Goal: Task Accomplishment & Management: Manage account settings

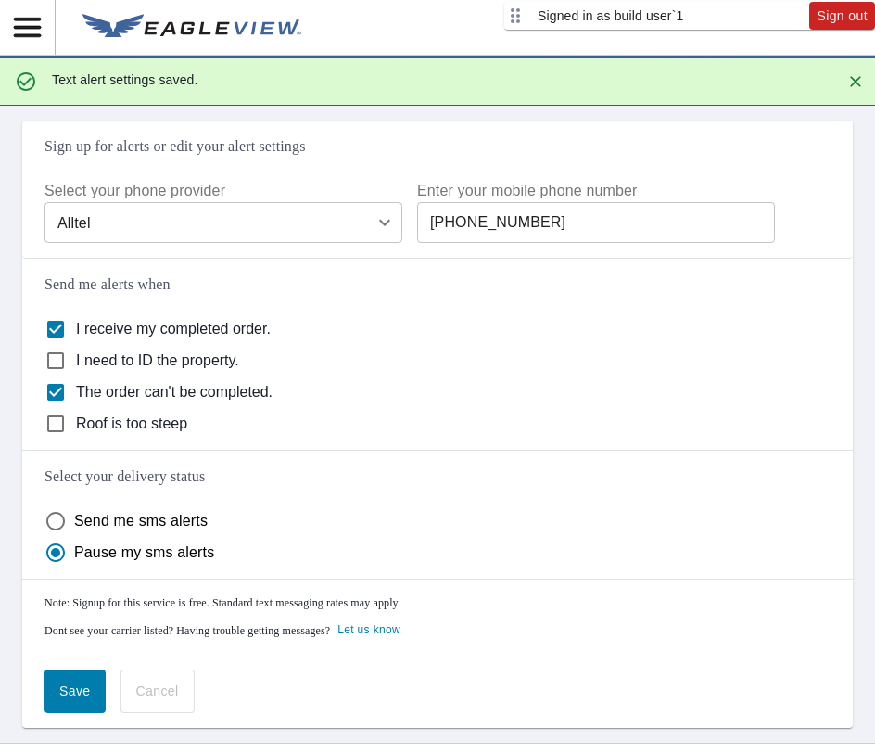
scroll to position [151, 0]
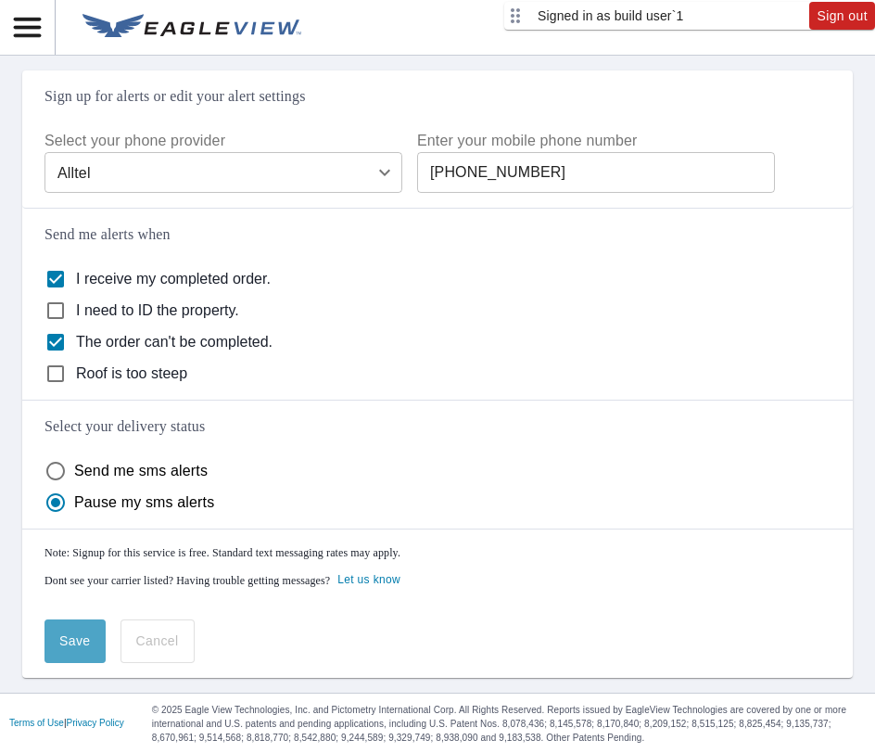
click at [66, 647] on span "Save" at bounding box center [75, 641] width 32 height 23
click at [839, 18] on span "Sign out" at bounding box center [842, 16] width 51 height 23
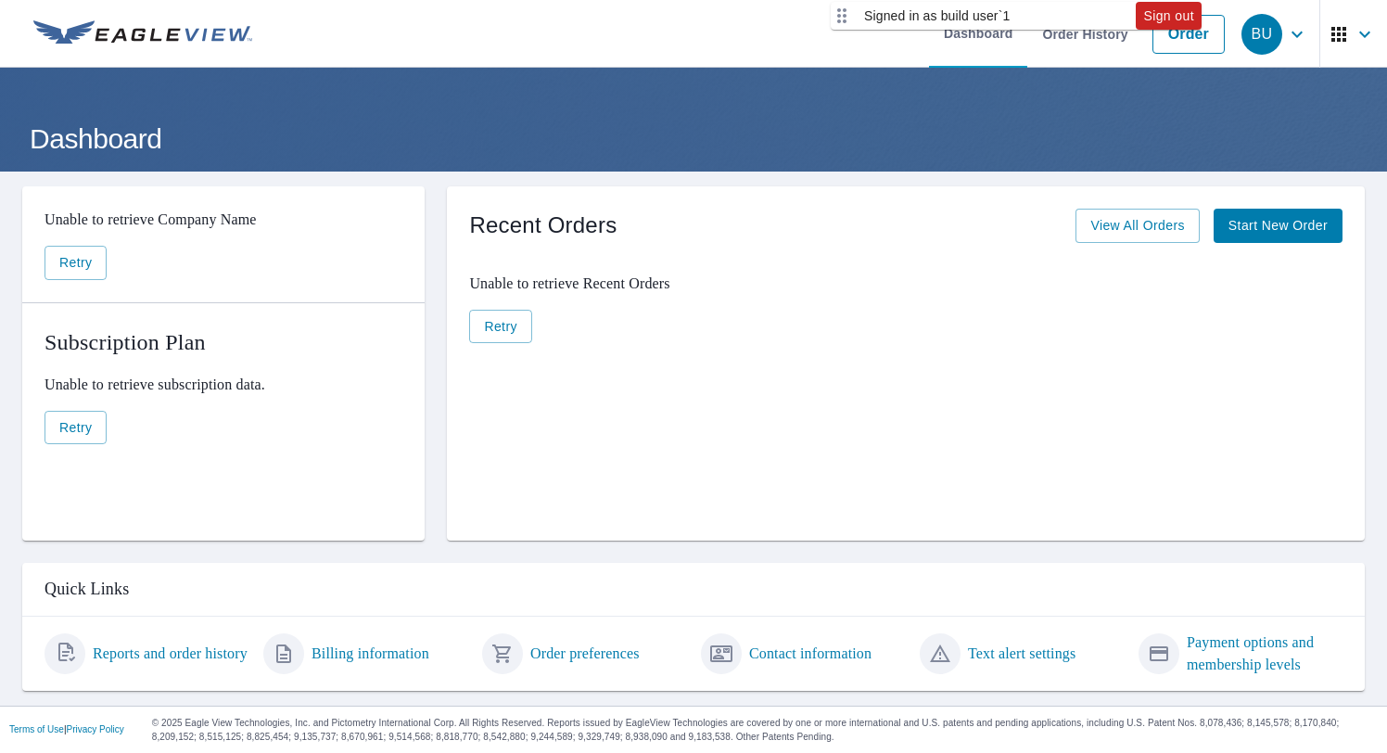
click at [1007, 654] on link "Text alert settings" at bounding box center [1022, 654] width 108 height 22
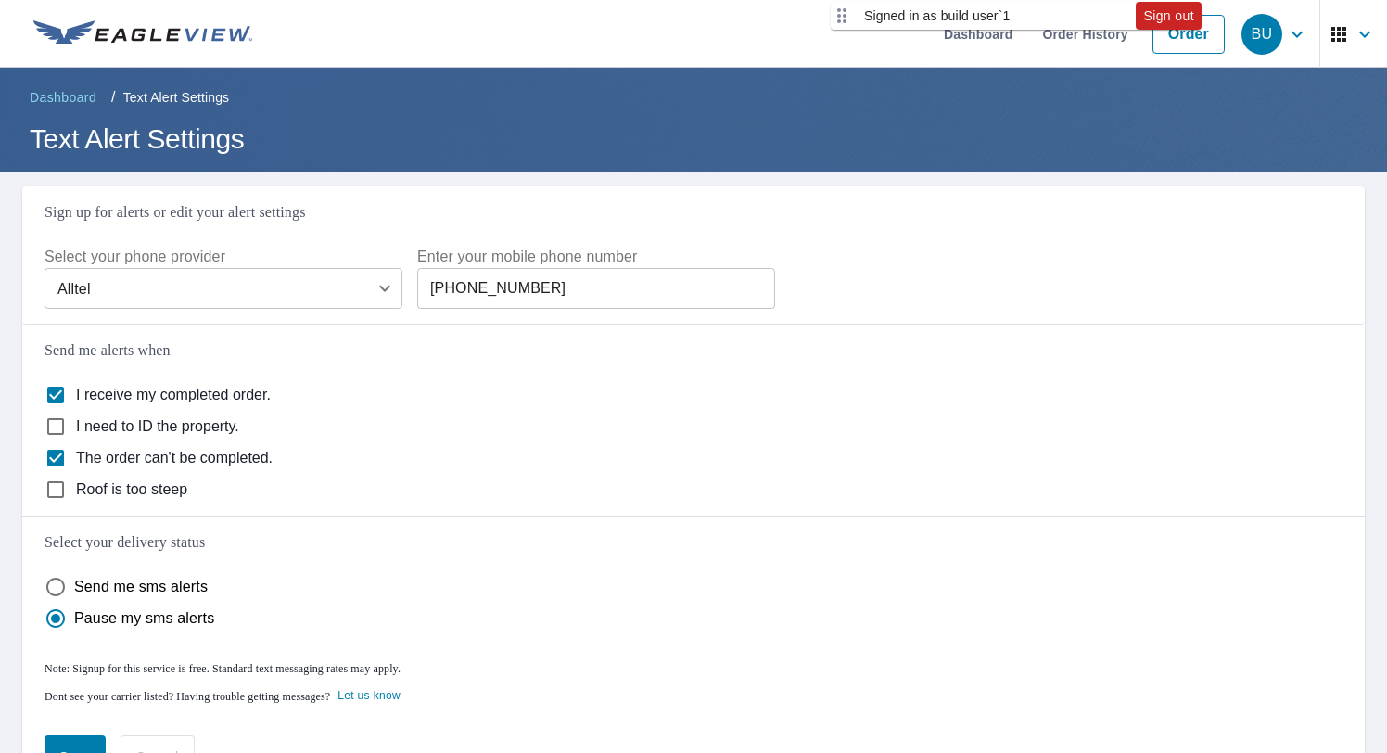
scroll to position [102, 0]
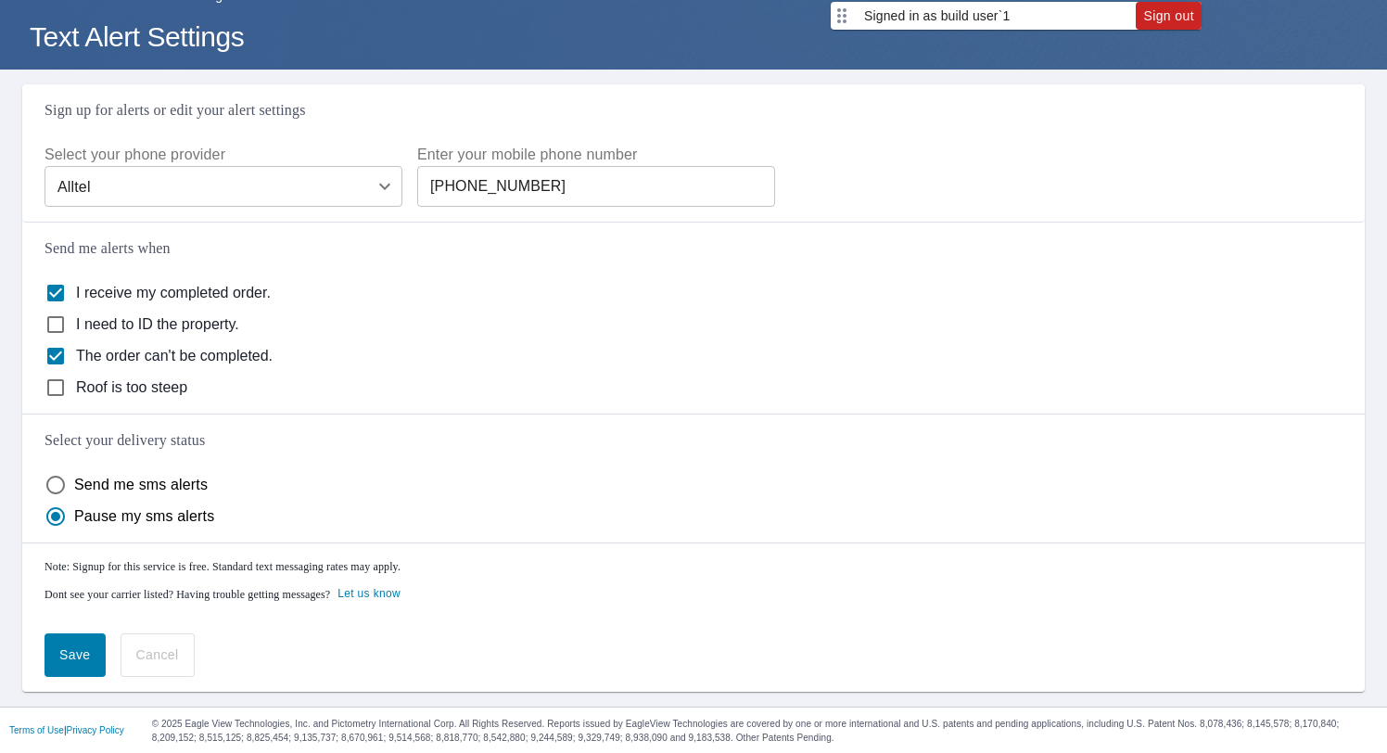
click at [71, 656] on span "Save" at bounding box center [75, 654] width 32 height 23
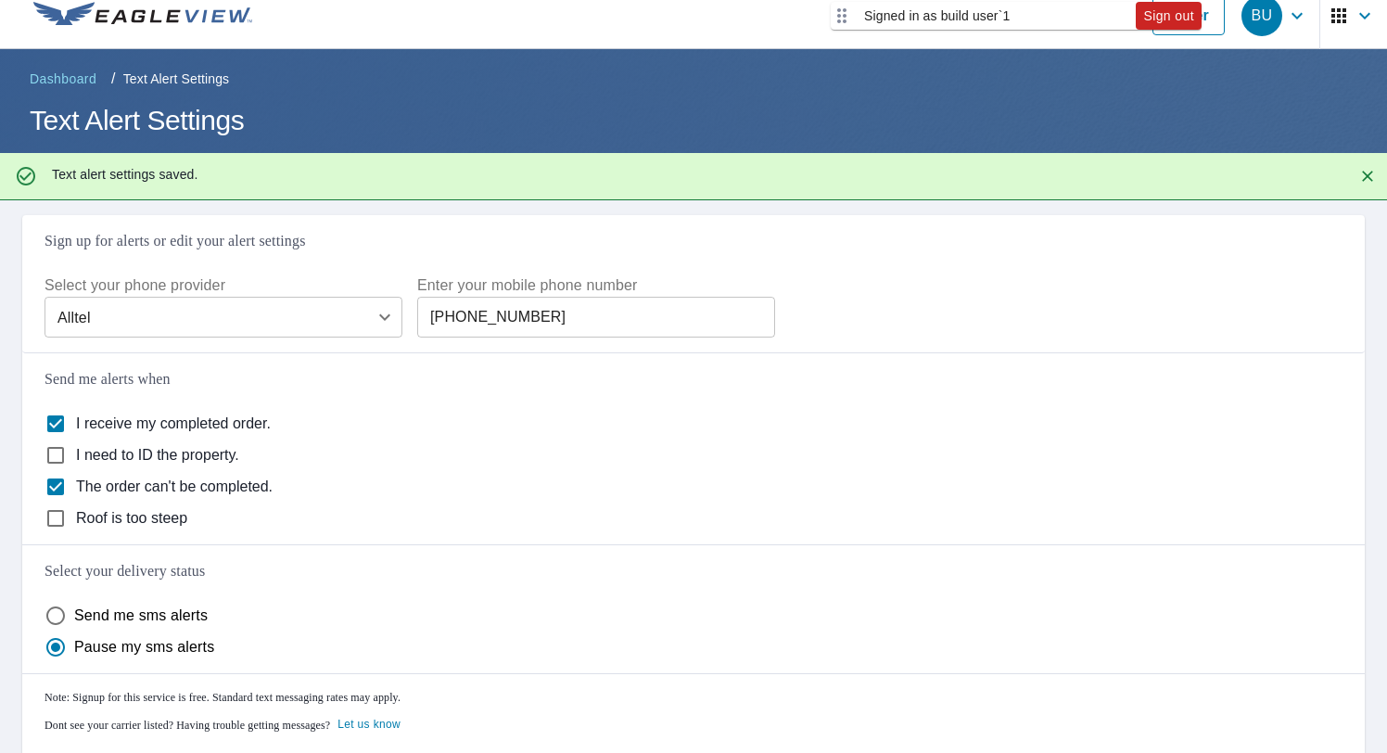
scroll to position [0, 0]
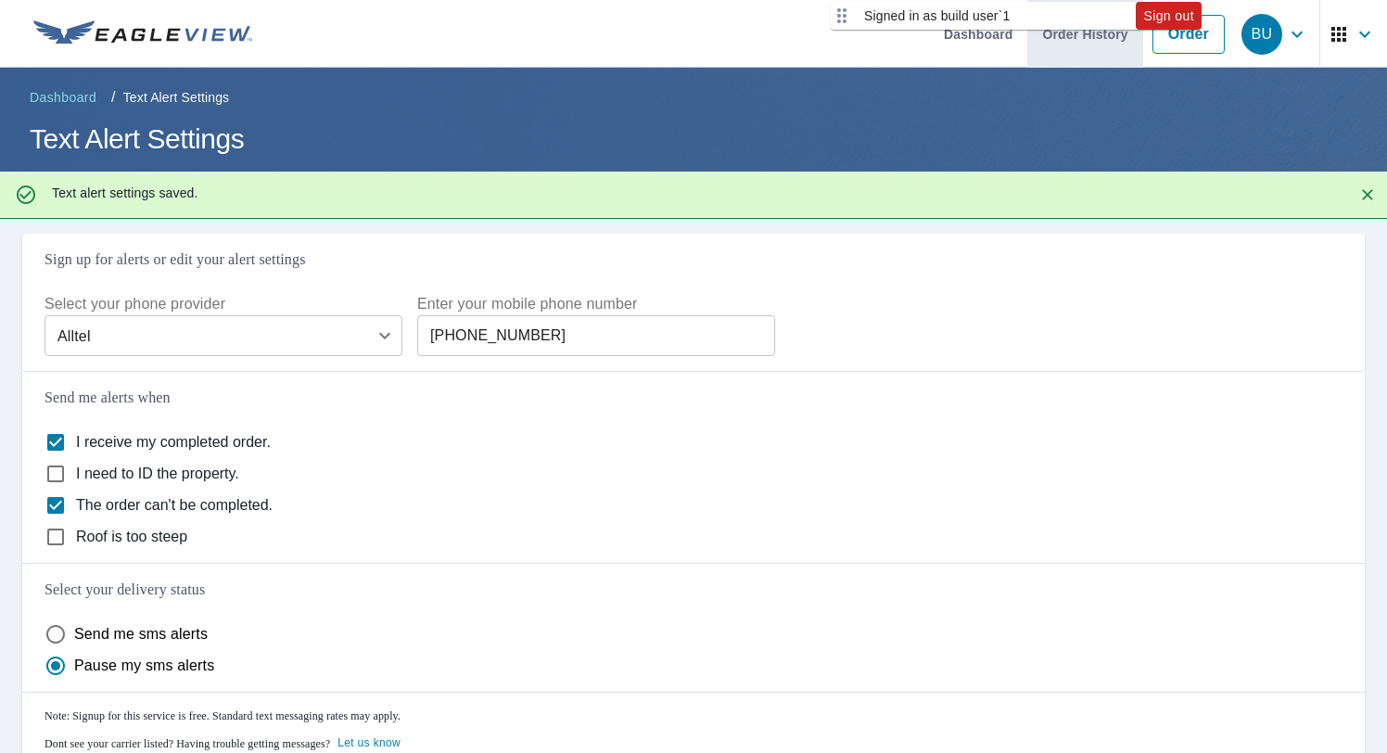
click at [1072, 47] on link "Order History" at bounding box center [1084, 34] width 115 height 68
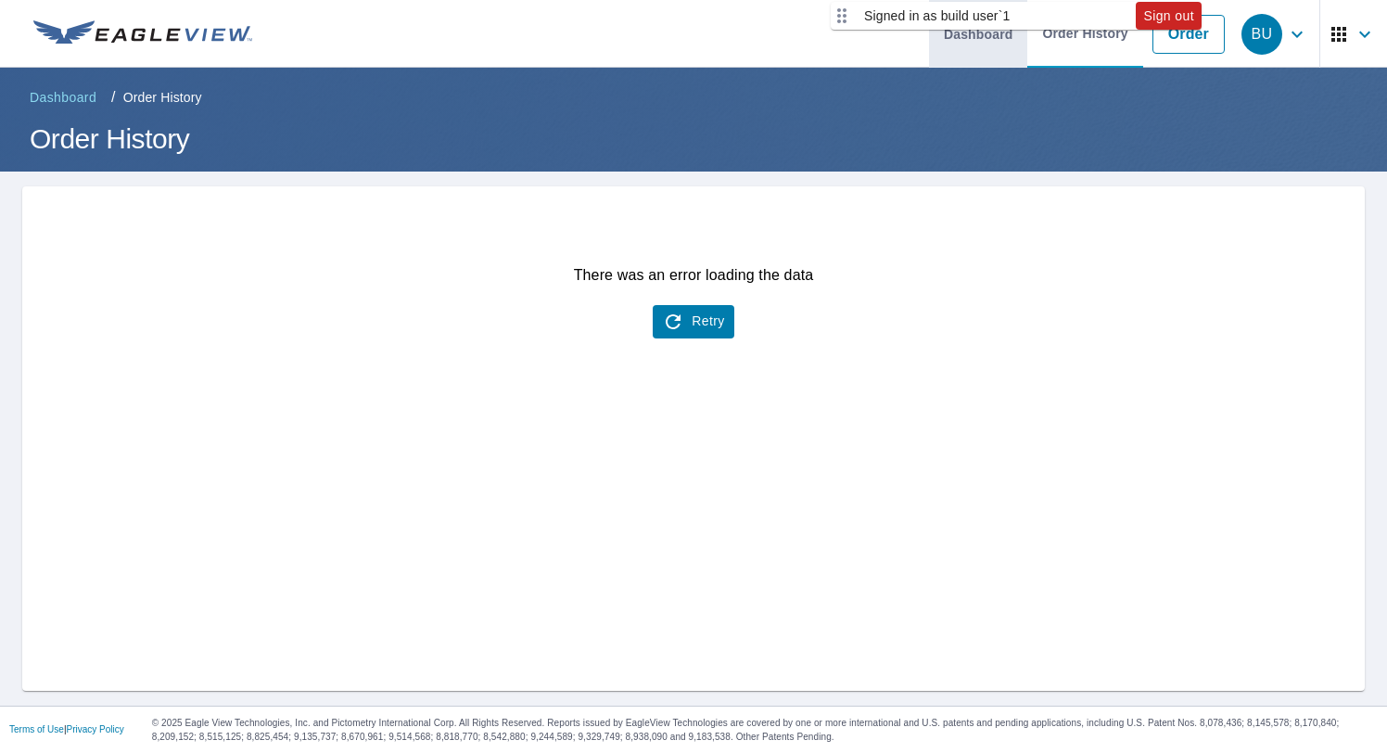
click at [993, 48] on link "Dashboard" at bounding box center [978, 34] width 98 height 68
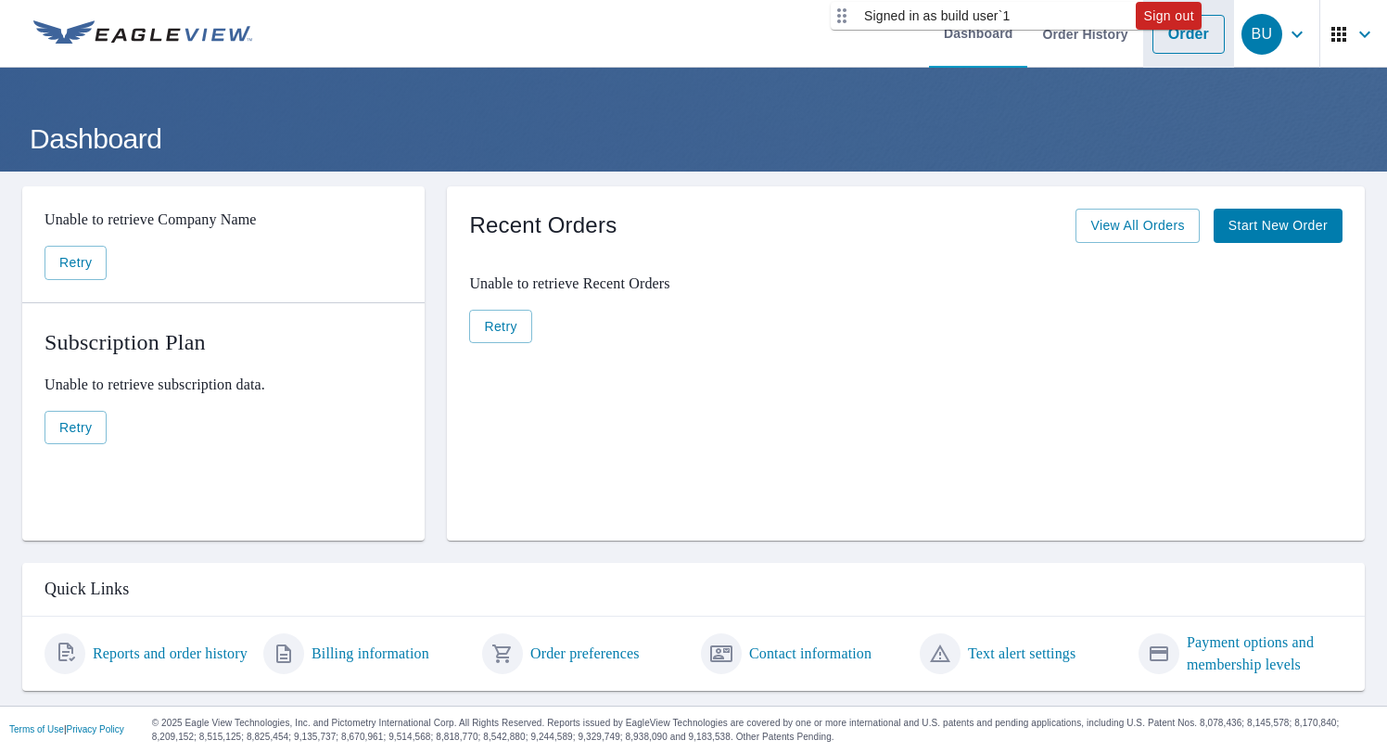
click at [1178, 47] on link "Order" at bounding box center [1189, 34] width 72 height 39
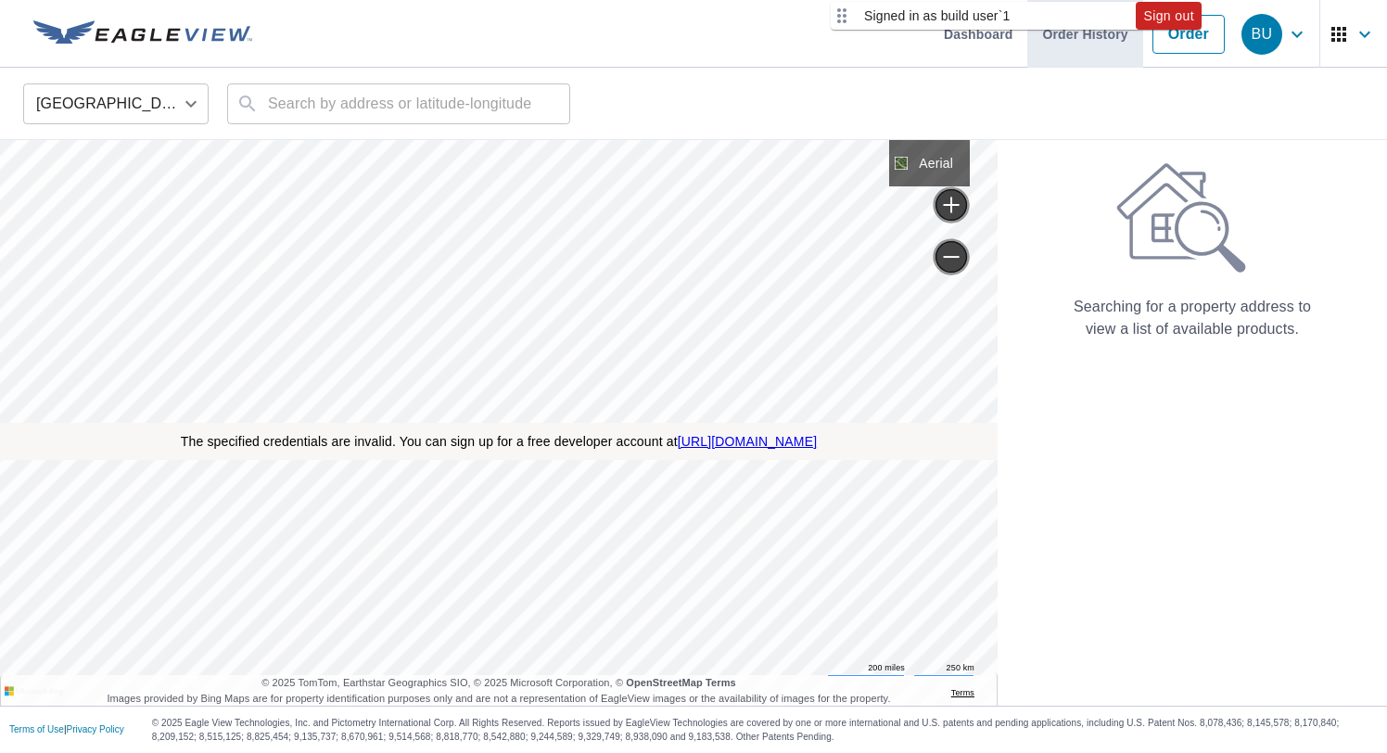
click at [1076, 45] on link "Order History" at bounding box center [1084, 34] width 115 height 68
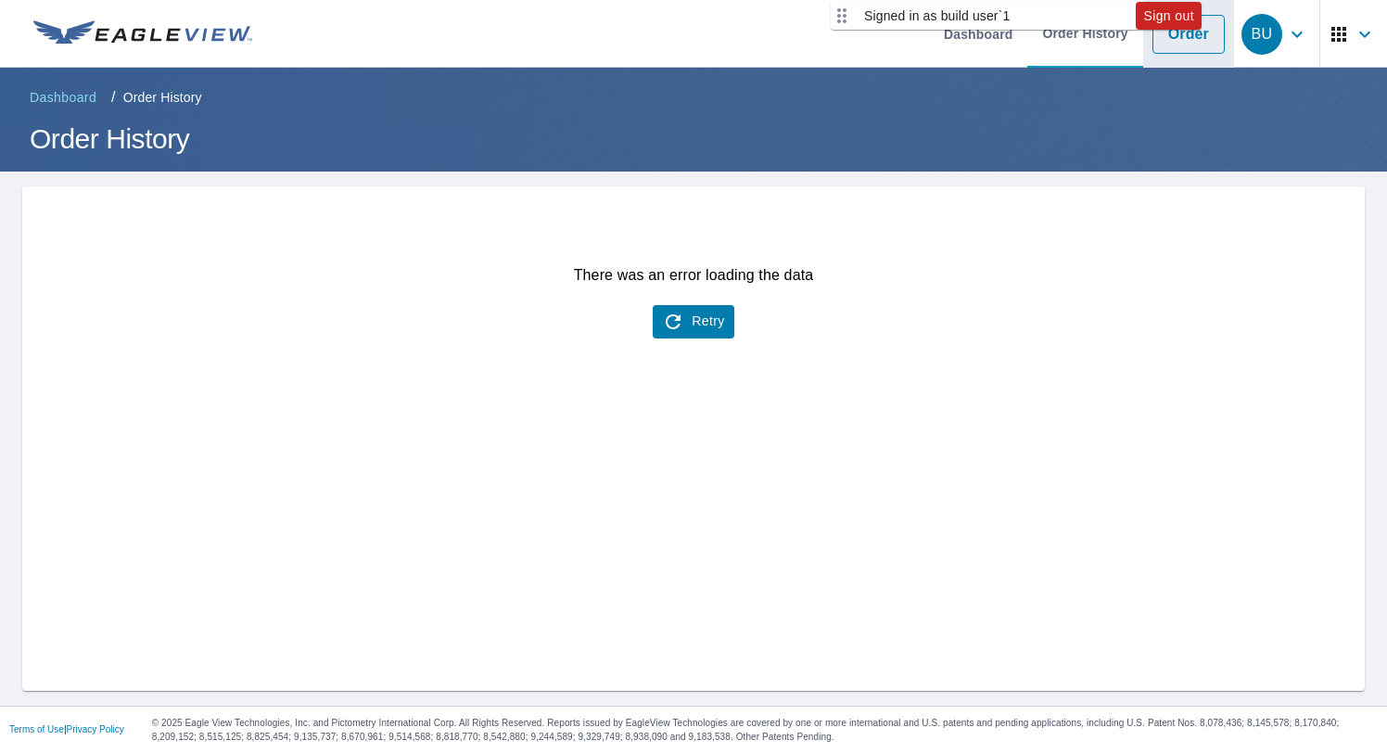
click at [1186, 57] on li "Order" at bounding box center [1188, 34] width 91 height 68
click at [1185, 45] on link "Order" at bounding box center [1189, 34] width 72 height 39
